Goal: Task Accomplishment & Management: Use online tool/utility

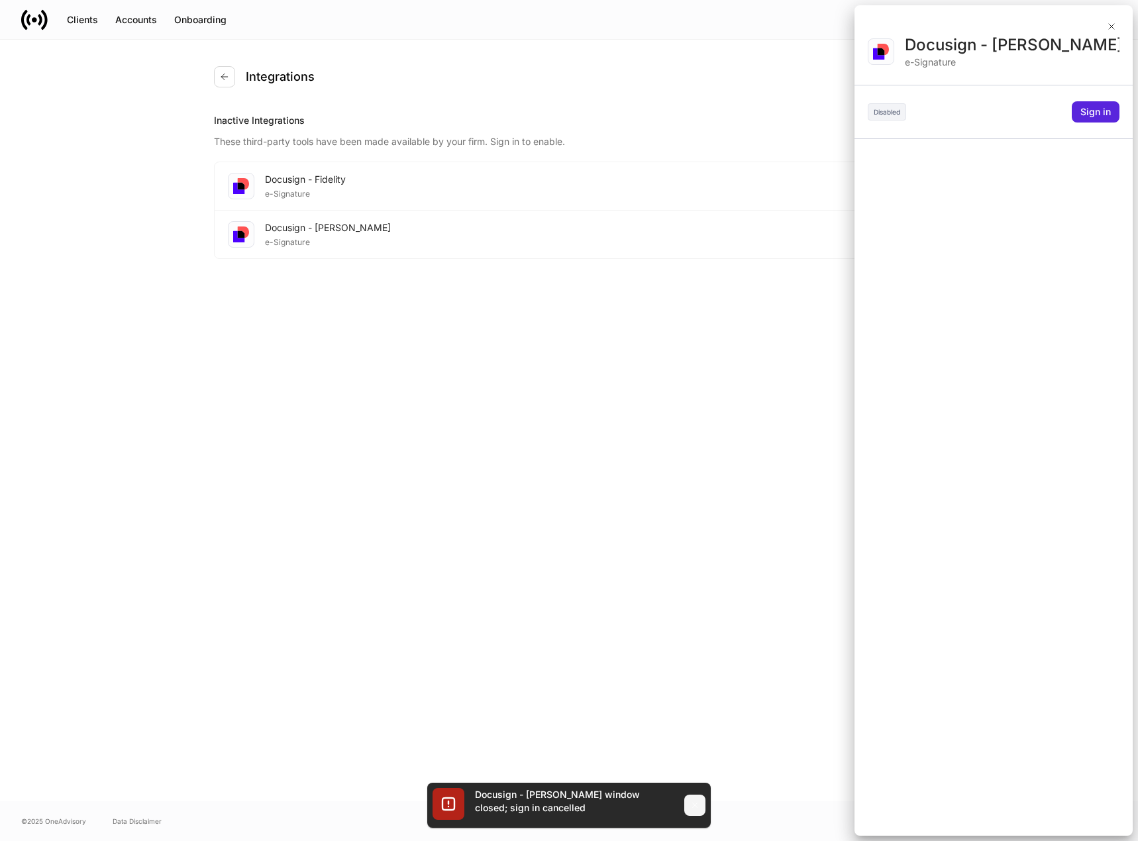
click at [699, 805] on icon "button" at bounding box center [694, 805] width 11 height 11
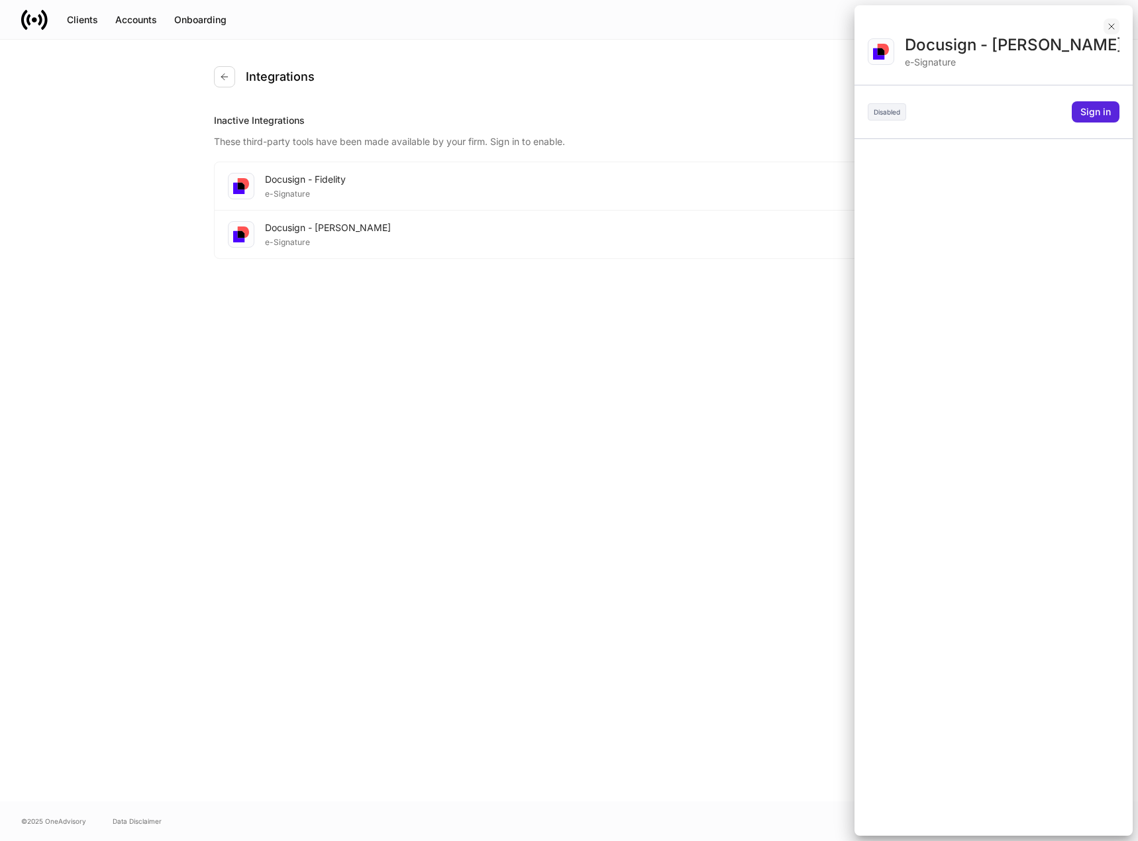
click at [1110, 25] on icon "button" at bounding box center [1111, 26] width 5 height 5
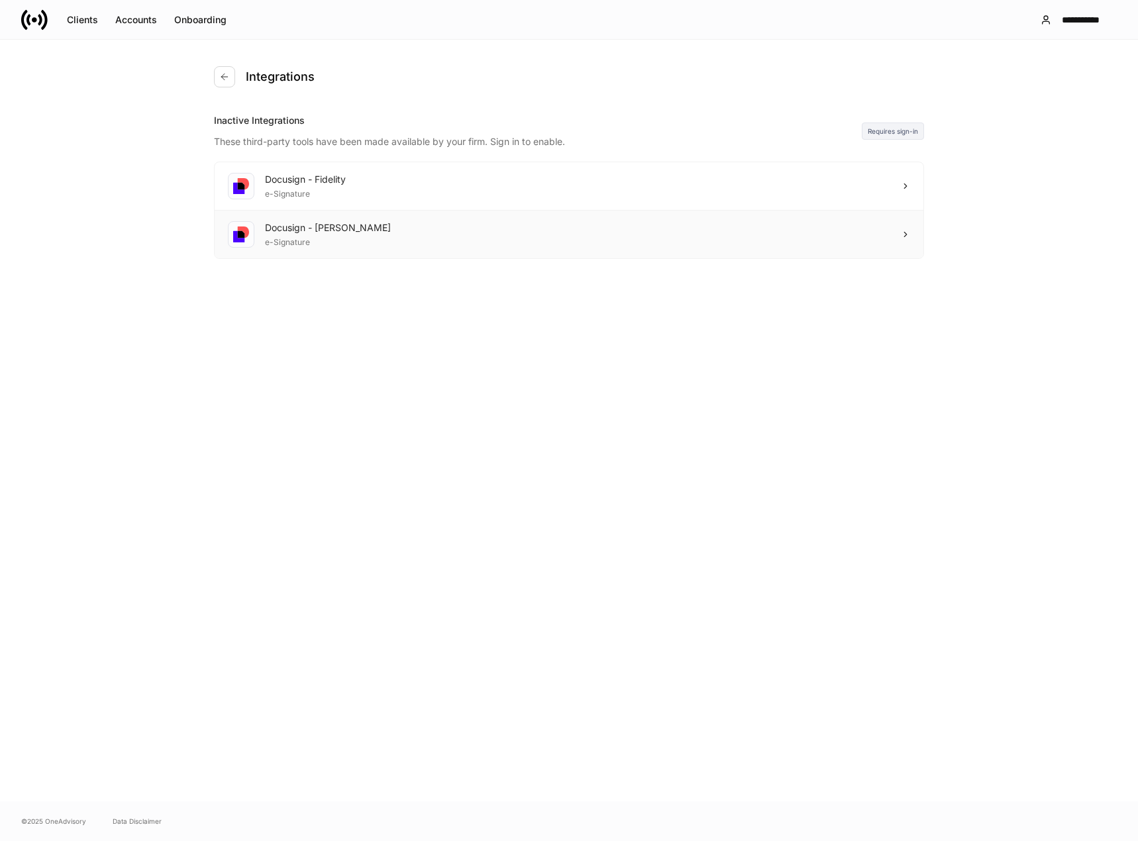
click at [905, 233] on icon at bounding box center [905, 234] width 3 height 5
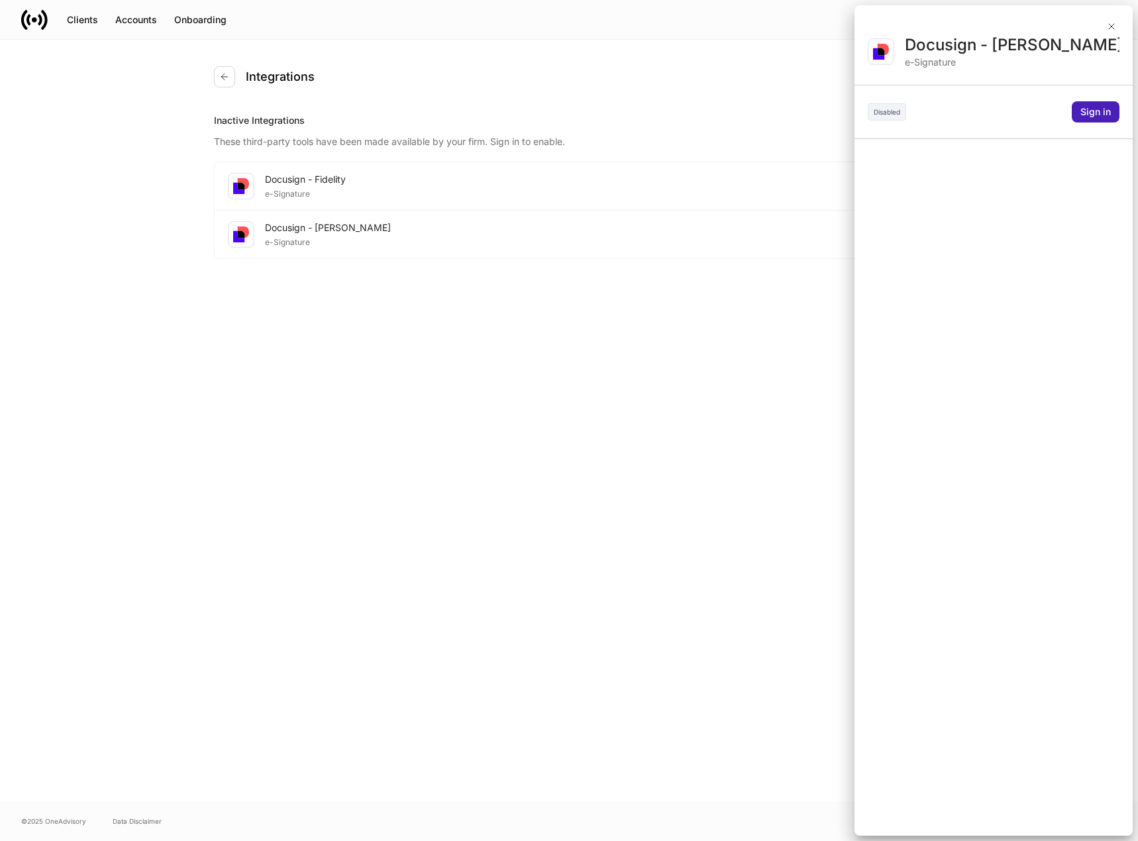
click at [1110, 110] on div "Sign in" at bounding box center [1095, 111] width 30 height 13
